Goal: Use online tool/utility: Utilize a website feature to perform a specific function

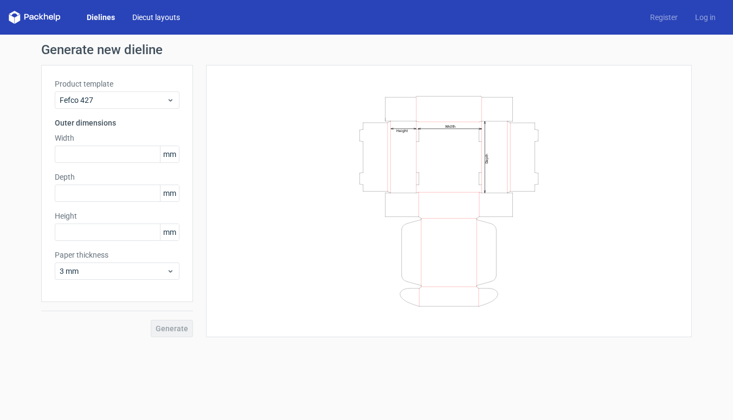
click at [155, 22] on link "Diecut layouts" at bounding box center [156, 17] width 65 height 11
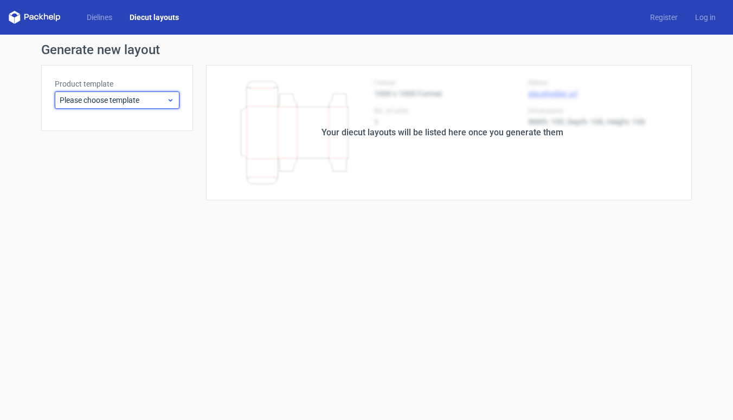
click at [169, 100] on use at bounding box center [171, 100] width 4 height 3
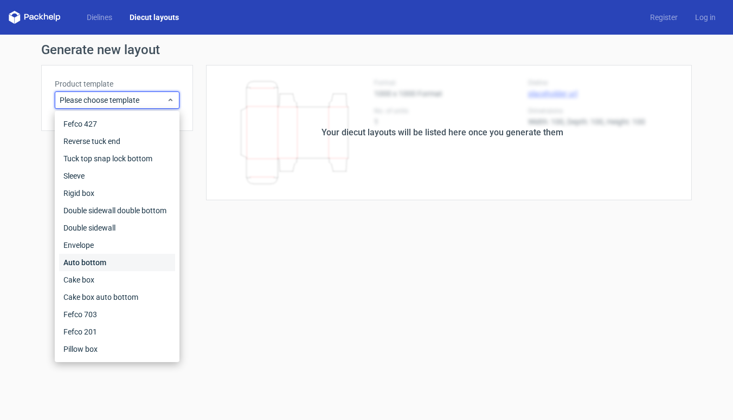
click at [94, 267] on div "Auto bottom" at bounding box center [117, 262] width 116 height 17
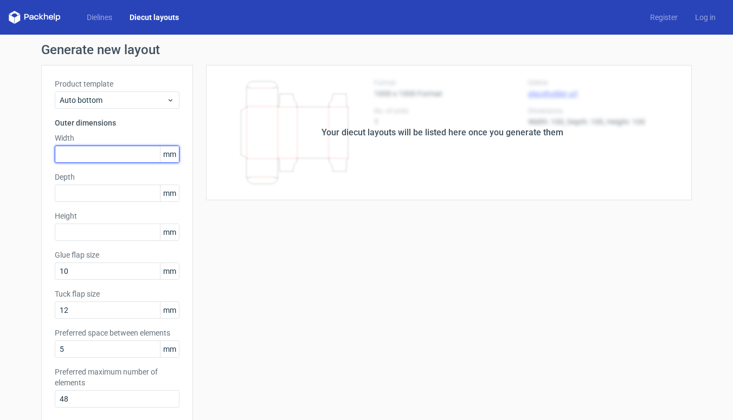
click at [90, 157] on input "text" at bounding box center [117, 154] width 125 height 17
type input "169"
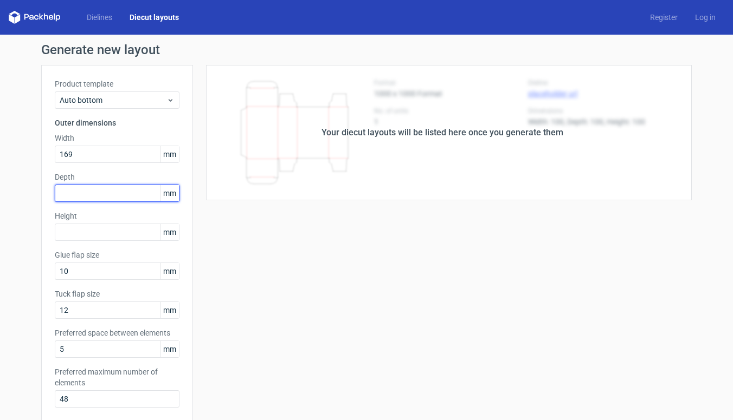
click at [76, 191] on input "text" at bounding box center [117, 193] width 125 height 17
type input "66"
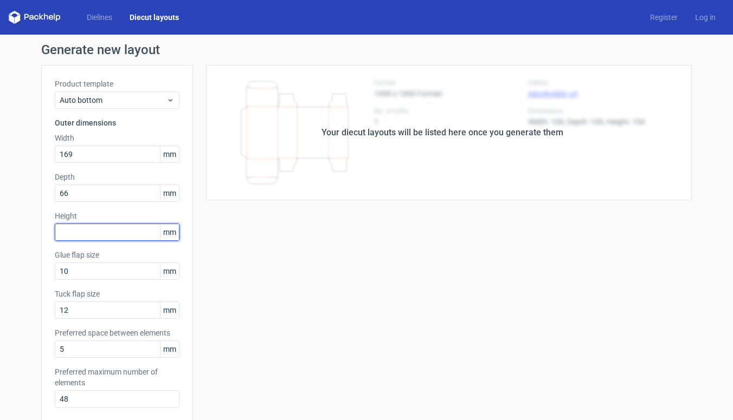
click at [65, 232] on input "text" at bounding box center [117, 232] width 125 height 17
type input "90"
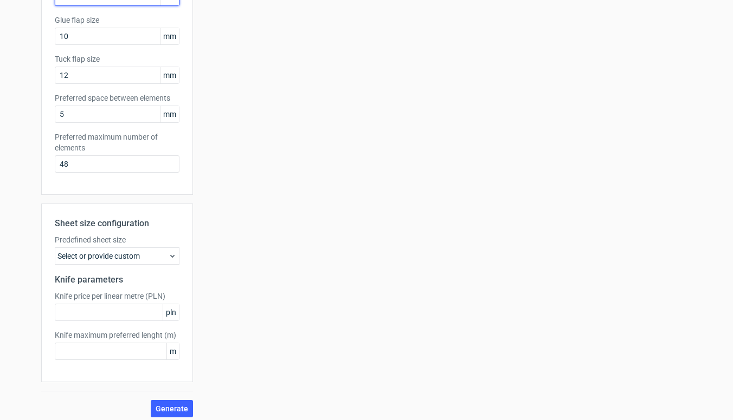
scroll to position [241, 0]
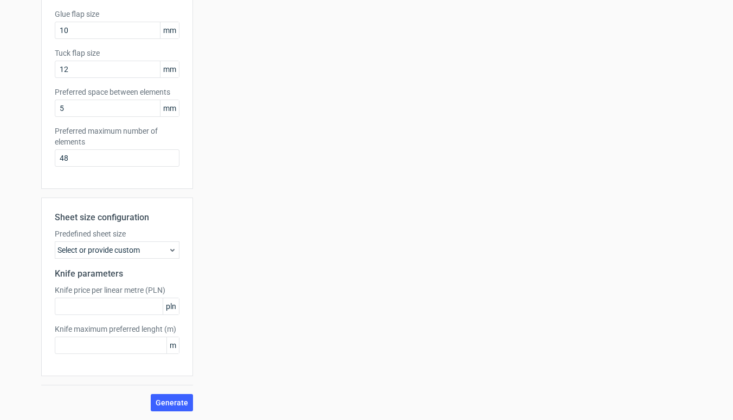
click at [168, 248] on icon at bounding box center [172, 250] width 9 height 9
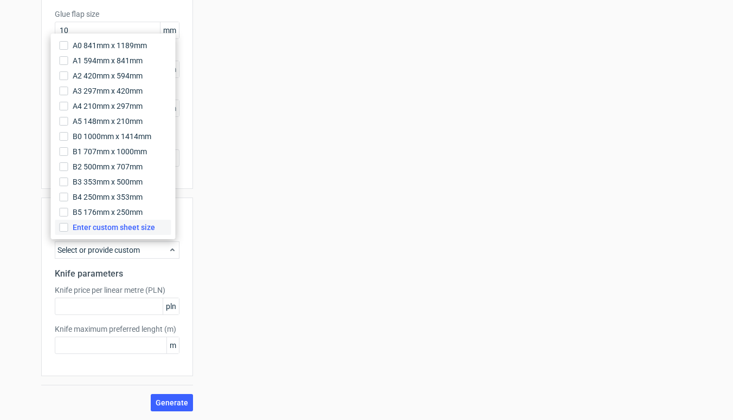
click at [125, 229] on span "Enter custom sheet size" at bounding box center [114, 227] width 82 height 11
click at [68, 229] on input "Enter custom sheet size" at bounding box center [64, 227] width 9 height 9
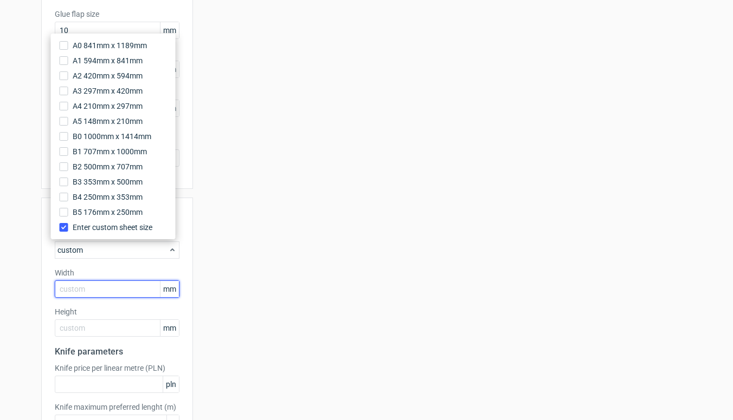
click at [93, 288] on input "text" at bounding box center [117, 289] width 125 height 17
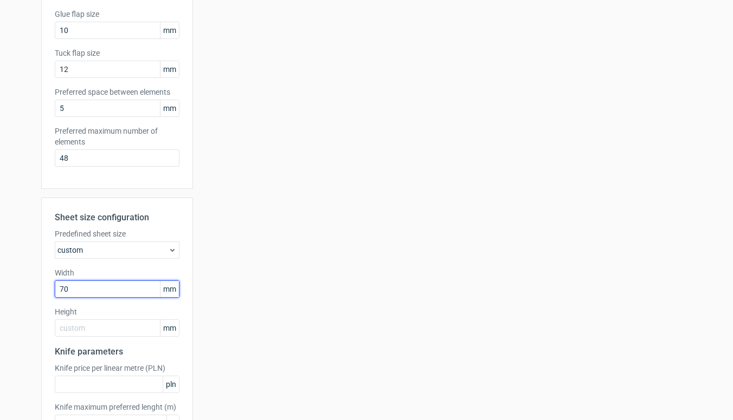
type input "700"
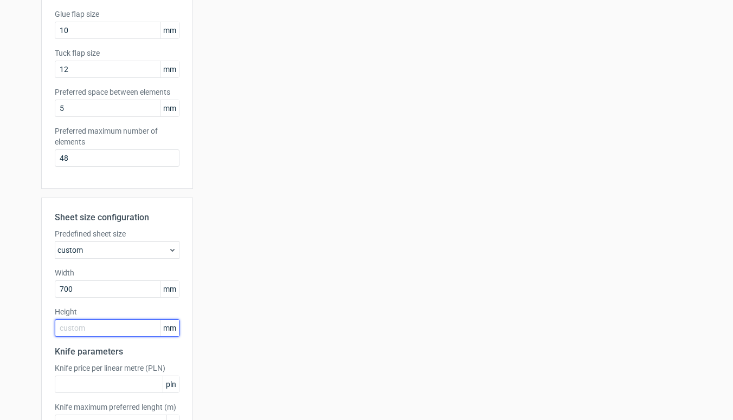
click at [92, 331] on input "text" at bounding box center [117, 328] width 125 height 17
type input "500"
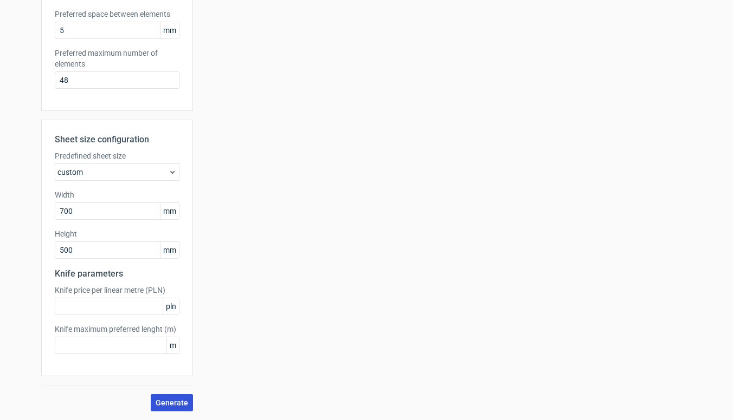
click at [161, 399] on span "Generate" at bounding box center [172, 403] width 33 height 8
drag, startPoint x: 81, startPoint y: 214, endPoint x: 49, endPoint y: 213, distance: 32.0
click at [49, 213] on div "Sheet size configuration Predefined sheet size custom Width 700 mm Height 500 m…" at bounding box center [117, 248] width 152 height 257
type input "1000"
drag, startPoint x: 80, startPoint y: 247, endPoint x: 36, endPoint y: 250, distance: 44.0
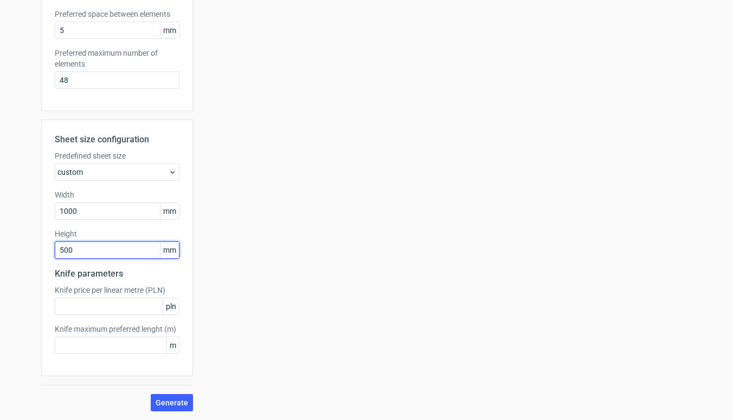
click at [36, 250] on div "Generate new layout Product template Auto bottom Outer dimensions Width 169 mm …" at bounding box center [366, 68] width 733 height 705
type input "700"
click at [177, 399] on span "Generate" at bounding box center [172, 403] width 33 height 8
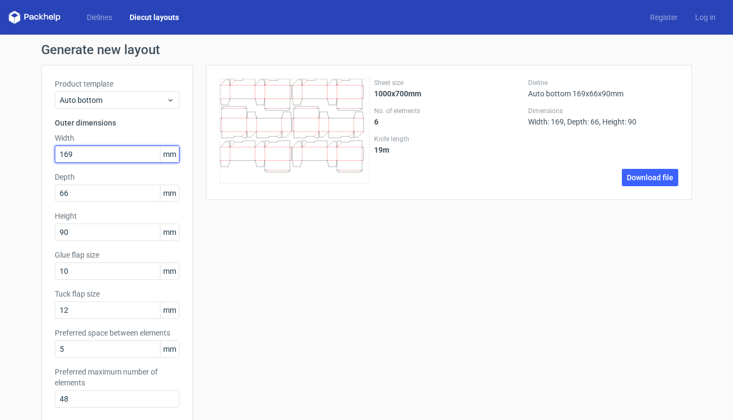
drag, startPoint x: 83, startPoint y: 154, endPoint x: 46, endPoint y: 154, distance: 37.4
click at [46, 154] on div "Product template Auto bottom Outer dimensions Width 169 mm Depth 66 mm Height 9…" at bounding box center [117, 247] width 152 height 365
type input "181"
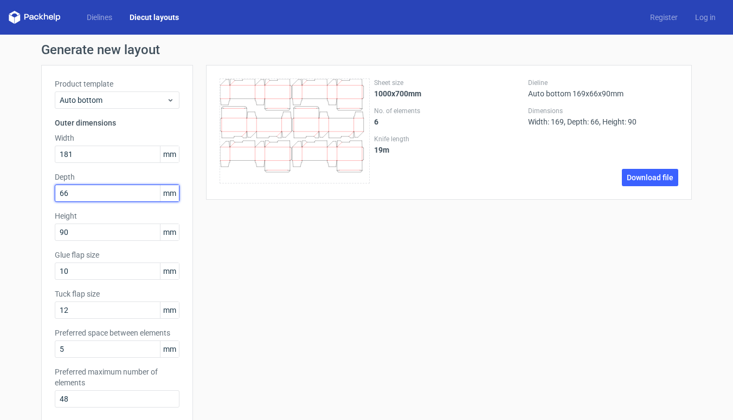
drag, startPoint x: 80, startPoint y: 194, endPoint x: 38, endPoint y: 193, distance: 41.7
click at [41, 193] on div "Product template Auto bottom Outer dimensions Width 181 mm Depth 66 mm Height 9…" at bounding box center [117, 247] width 152 height 365
type input "74"
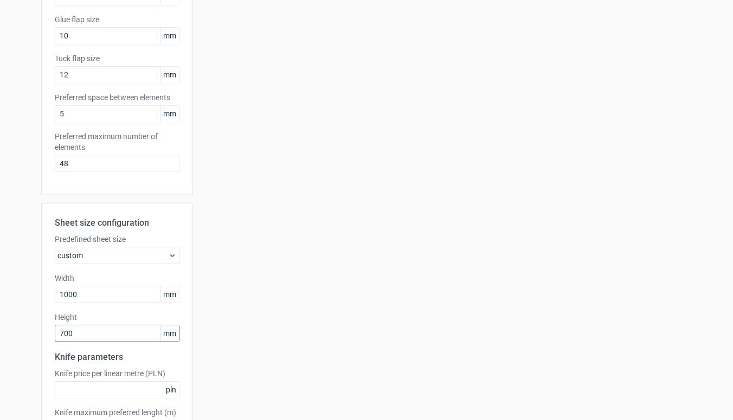
scroll to position [319, 0]
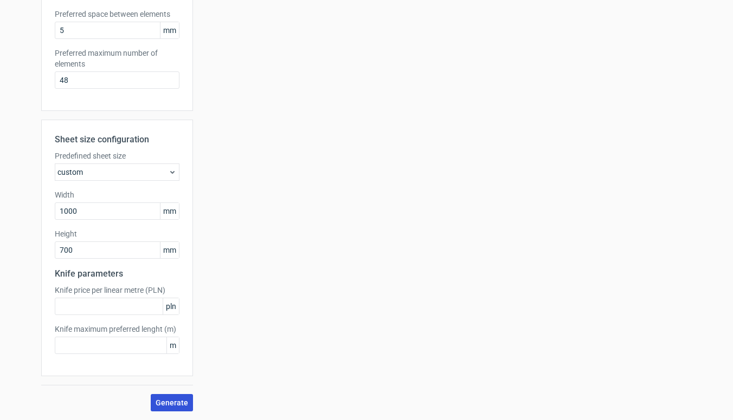
click at [173, 409] on button "Generate" at bounding box center [172, 402] width 42 height 17
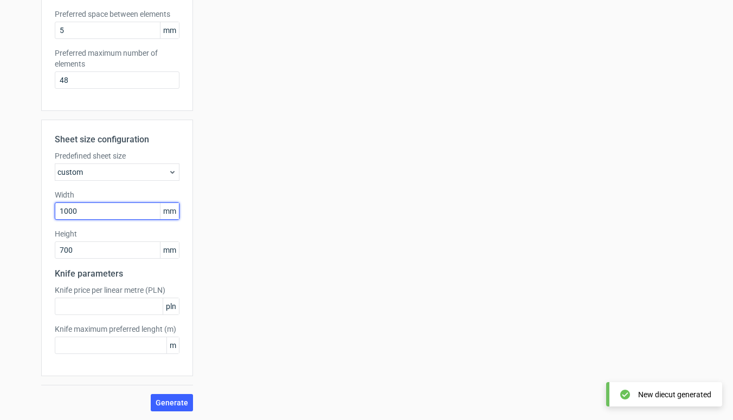
drag, startPoint x: 85, startPoint y: 210, endPoint x: 31, endPoint y: 208, distance: 53.7
click at [31, 208] on div "Generate new layout Product template Auto bottom Outer dimensions Width 181 mm …" at bounding box center [366, 68] width 733 height 705
type input "700"
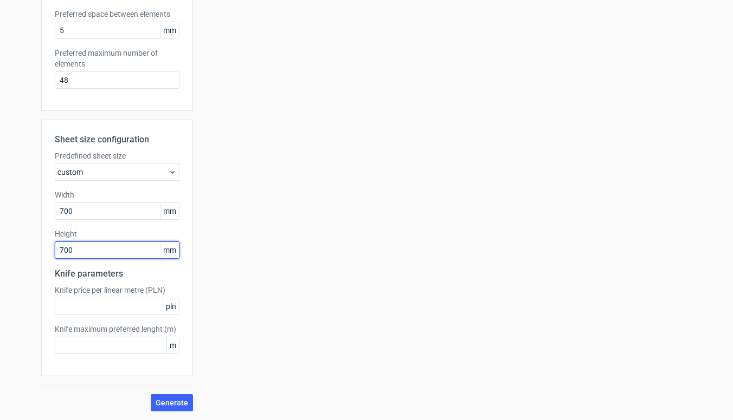
drag, startPoint x: 77, startPoint y: 245, endPoint x: 87, endPoint y: 258, distance: 16.6
click at [87, 258] on input "700" at bounding box center [117, 250] width 125 height 17
type input "500"
click at [168, 401] on span "Generate" at bounding box center [172, 403] width 33 height 8
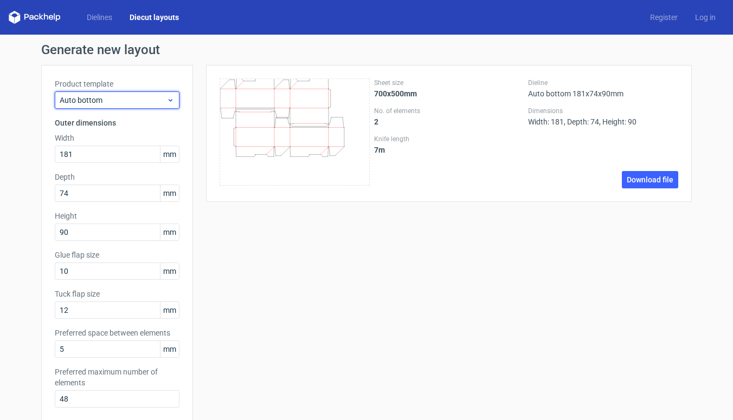
click at [169, 99] on icon at bounding box center [170, 100] width 8 height 9
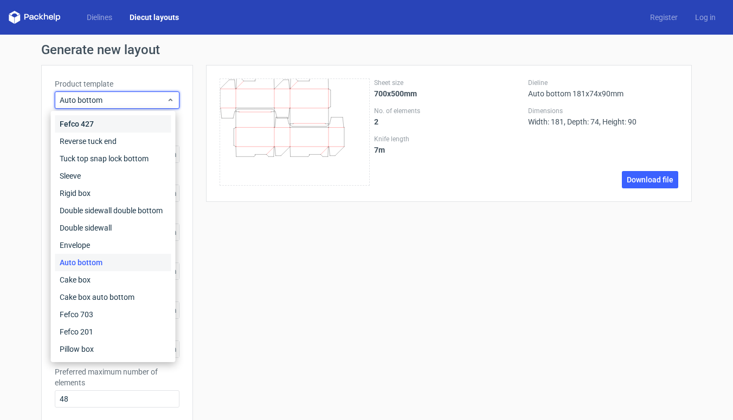
click at [82, 122] on div "Fefco 427" at bounding box center [113, 123] width 116 height 17
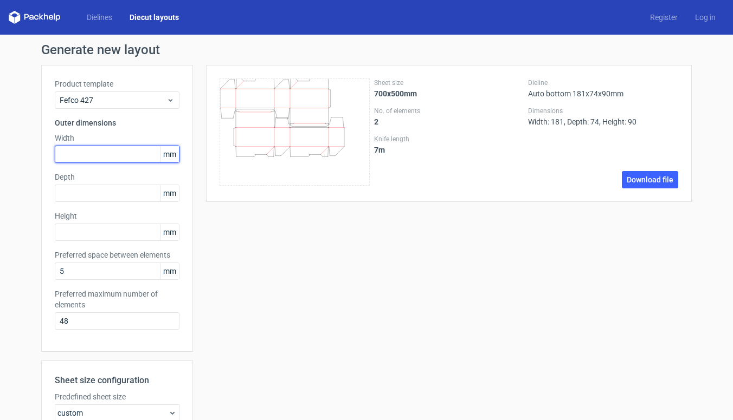
click at [78, 153] on input "text" at bounding box center [117, 154] width 125 height 17
type input "210"
type input "95"
type input "25"
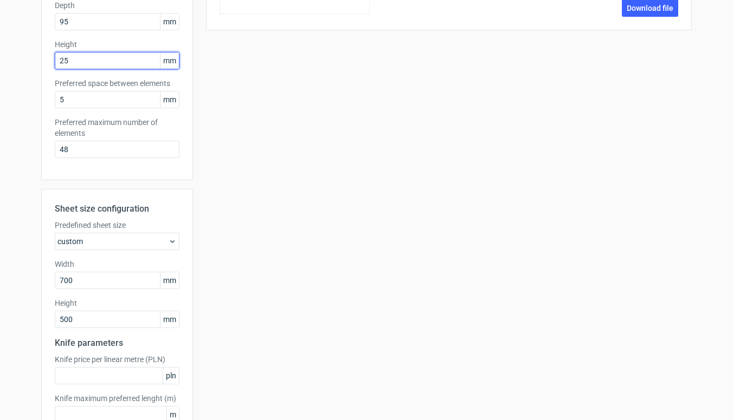
scroll to position [241, 0]
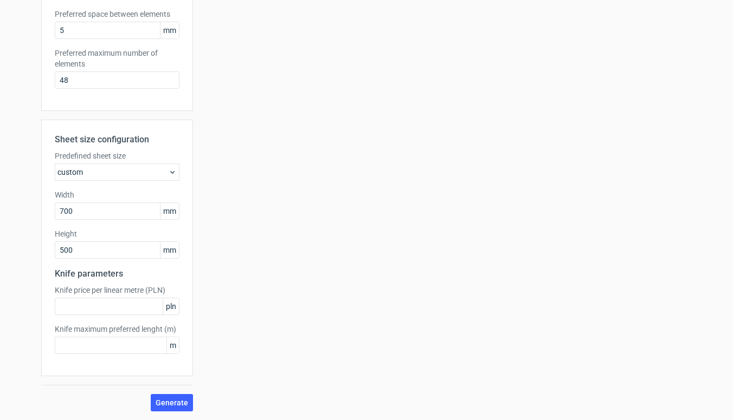
click at [170, 171] on icon at bounding box center [172, 172] width 9 height 9
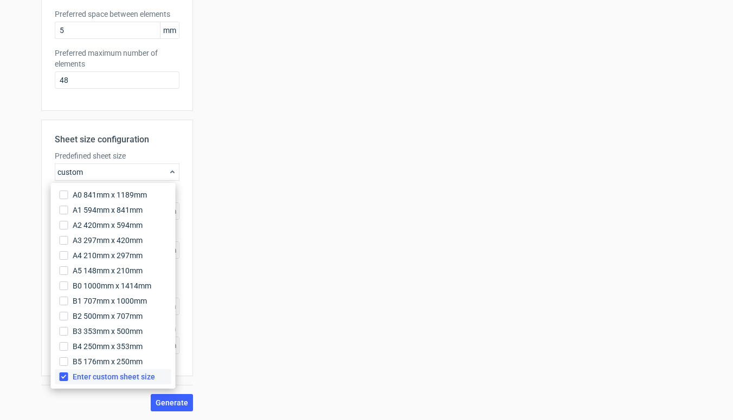
click at [66, 376] on input "Enter custom sheet size" at bounding box center [64, 377] width 9 height 9
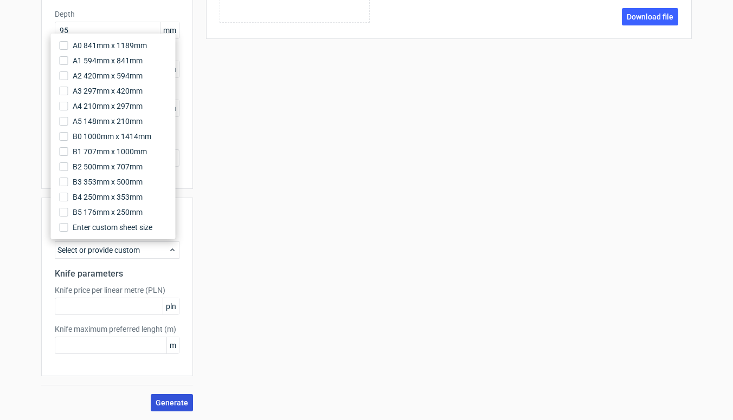
click at [171, 404] on span "Generate" at bounding box center [172, 403] width 33 height 8
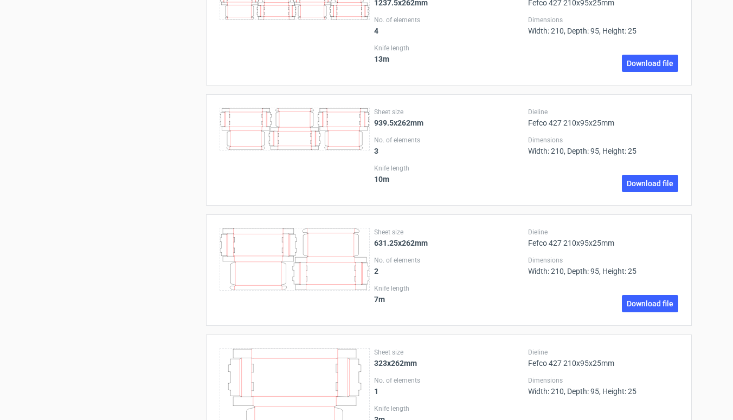
scroll to position [1354, 0]
